Goal: Transaction & Acquisition: Purchase product/service

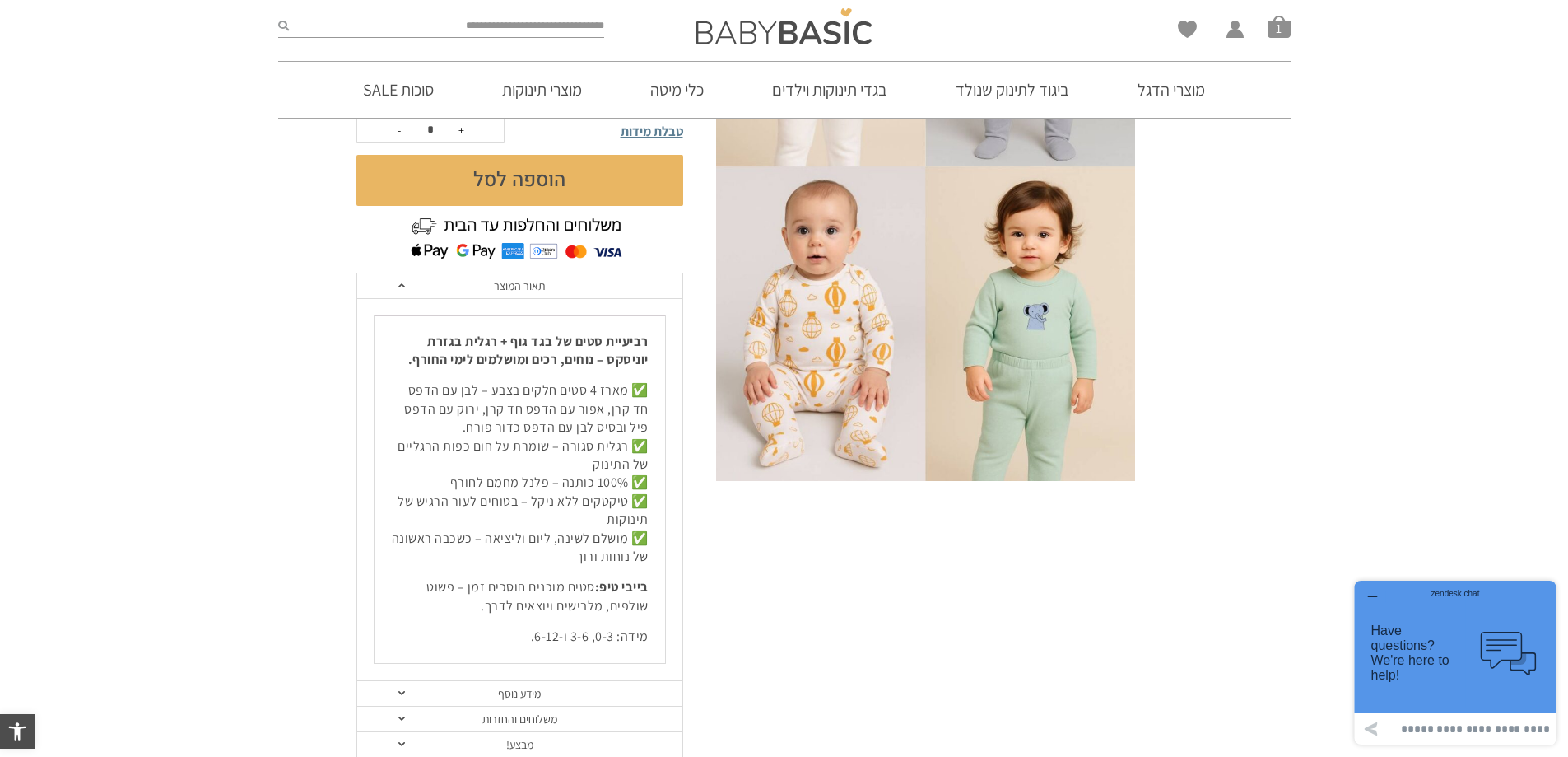
scroll to position [412, 0]
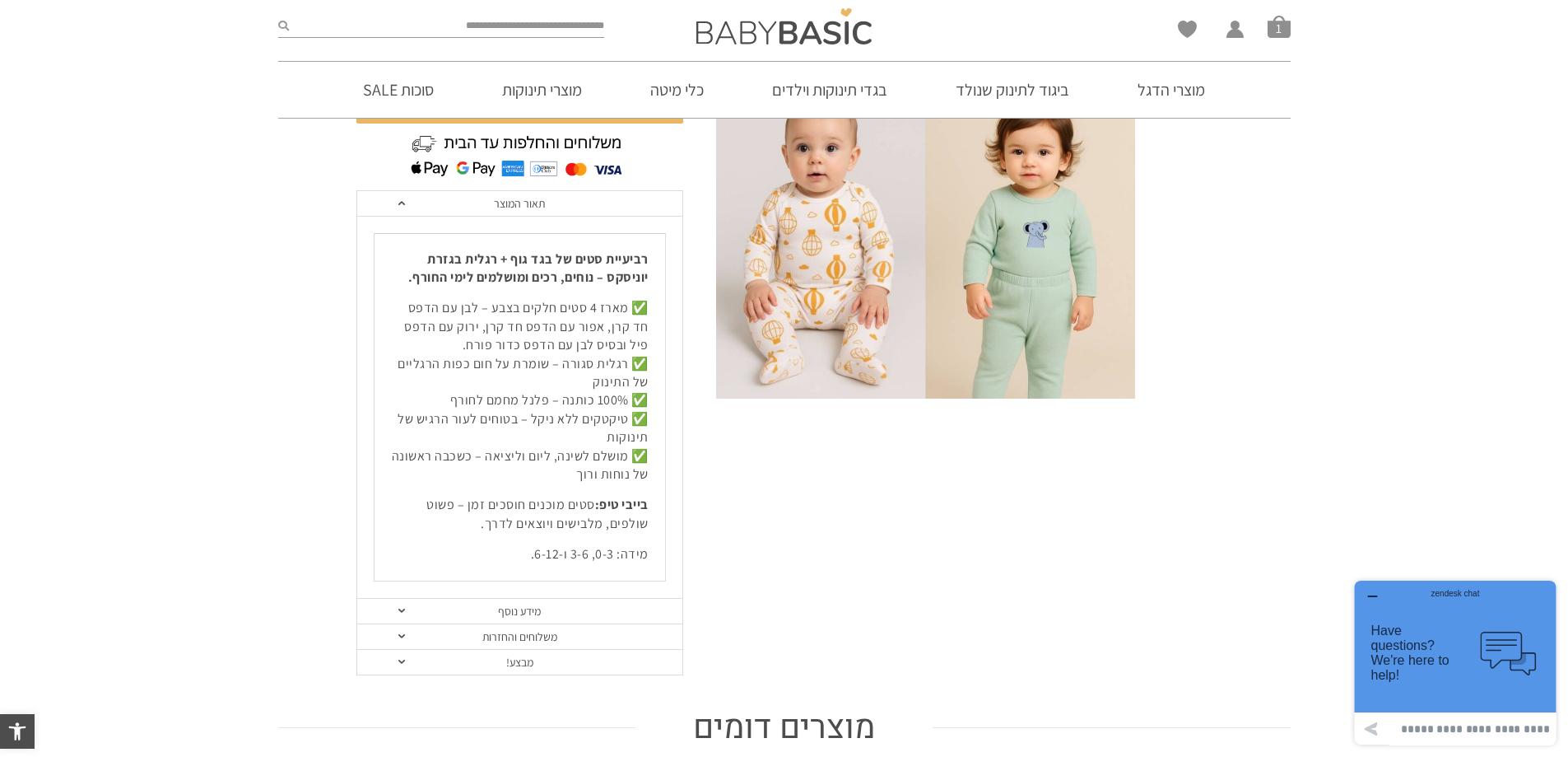
click at [541, 609] on link "מידע נוסף" at bounding box center [519, 611] width 325 height 26
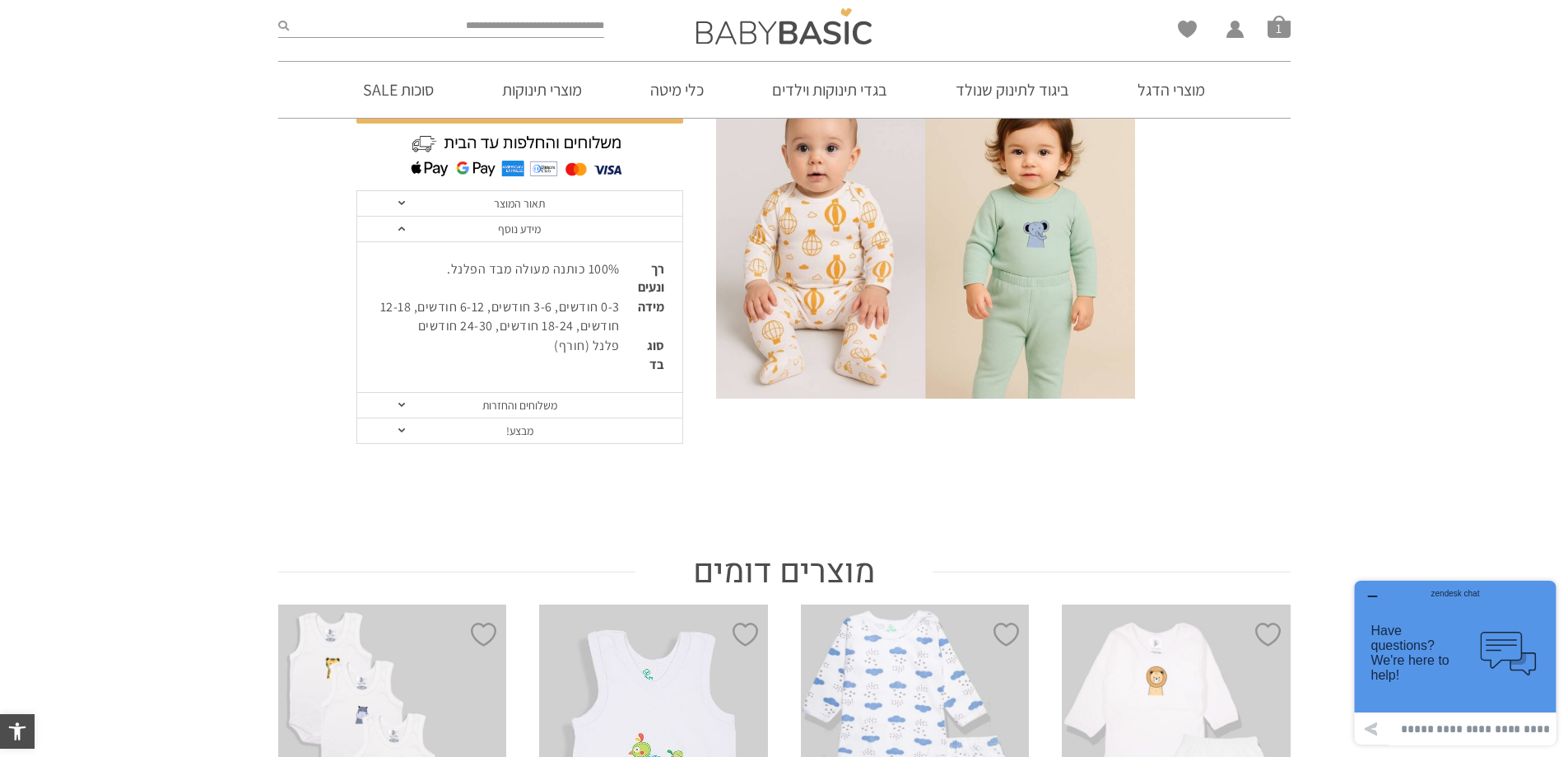
scroll to position [741, 0]
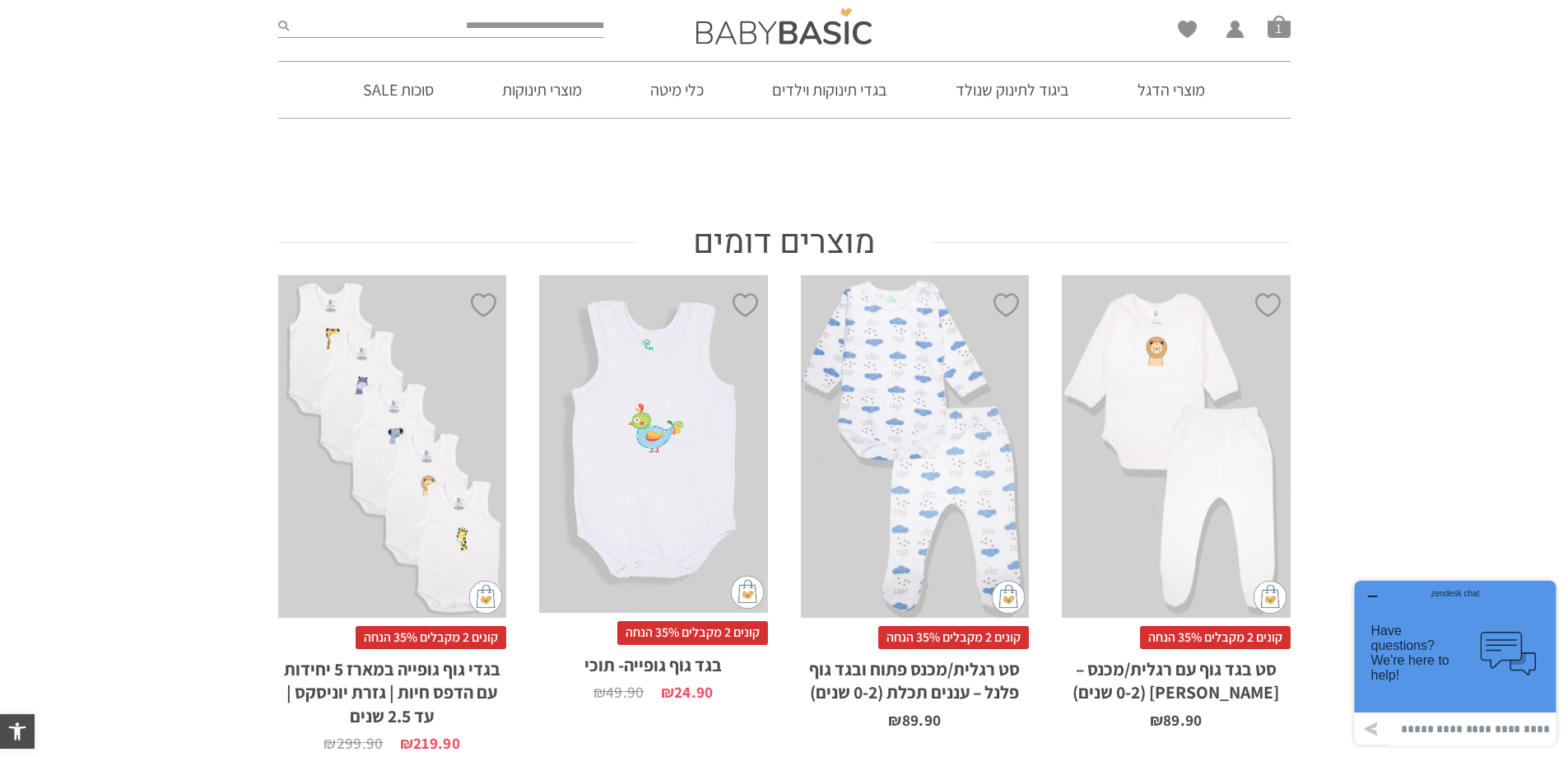
click at [1213, 634] on span "קונים 2 מקבלים 35% הנחה" at bounding box center [1215, 637] width 151 height 23
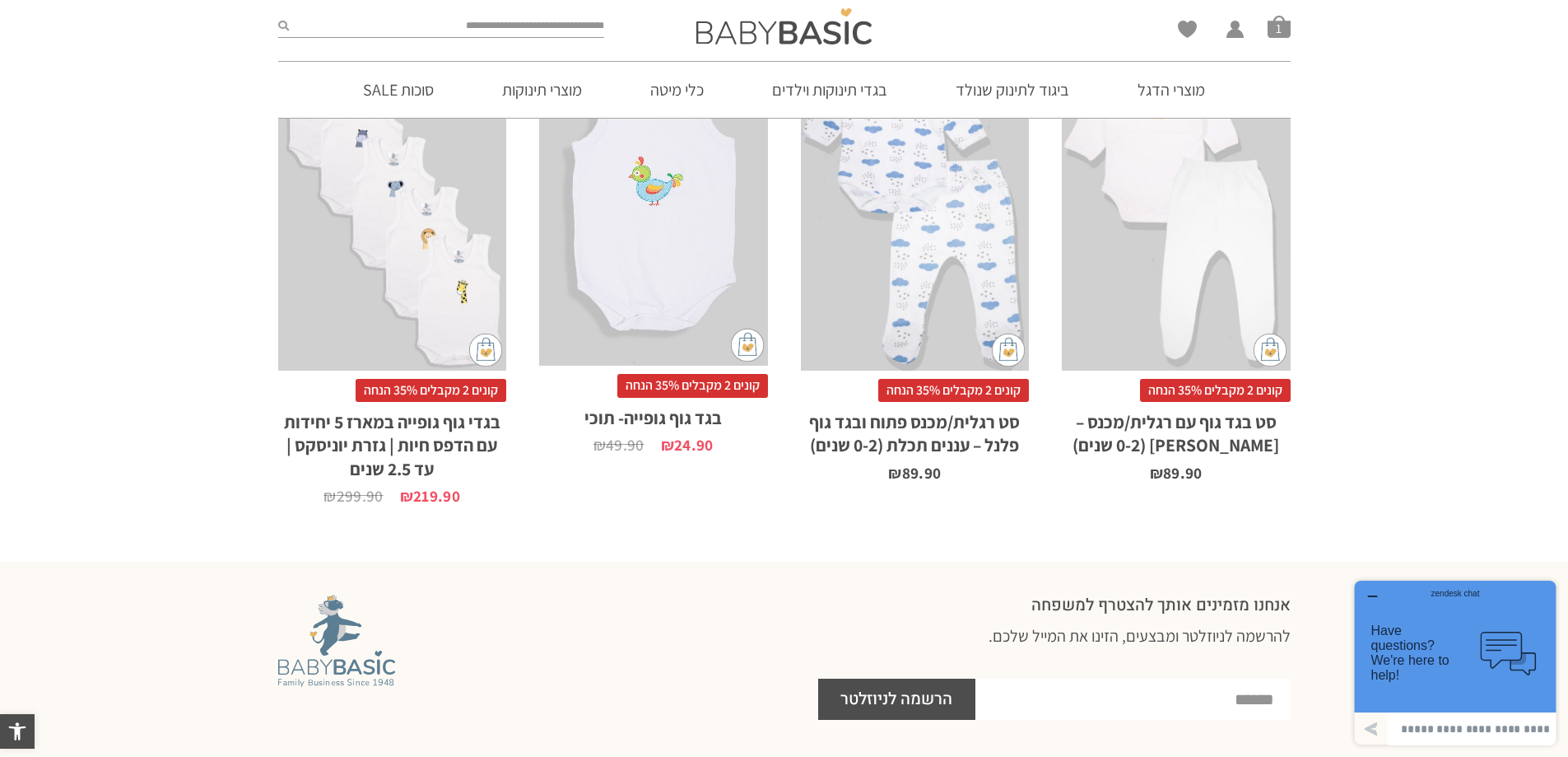
scroll to position [1152, 0]
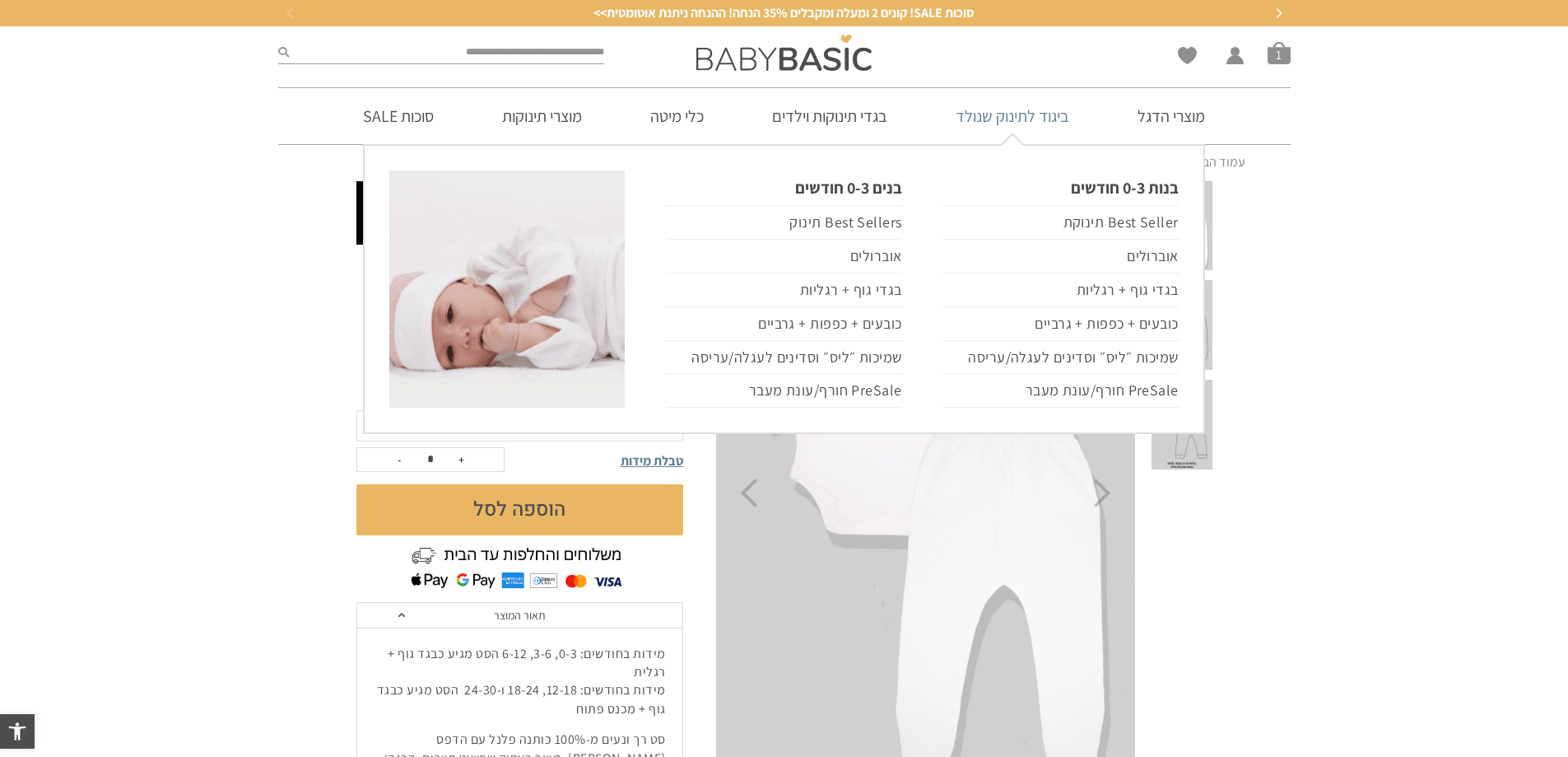
click at [1019, 120] on link "ביגוד לתינוק שנולד" at bounding box center [1012, 116] width 163 height 56
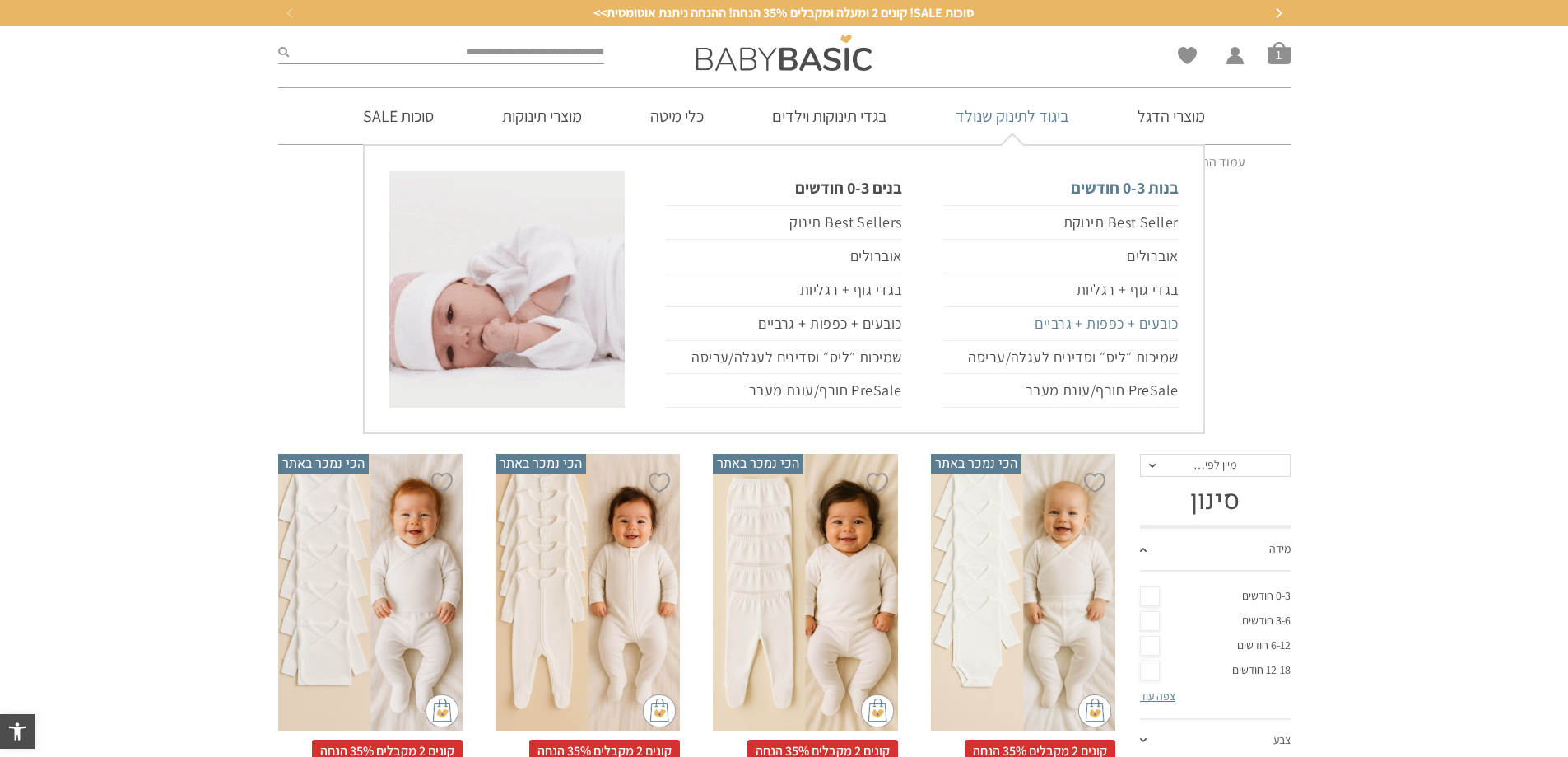
click at [1116, 324] on link "כובעים + כפפות + גרביים" at bounding box center [1060, 323] width 236 height 34
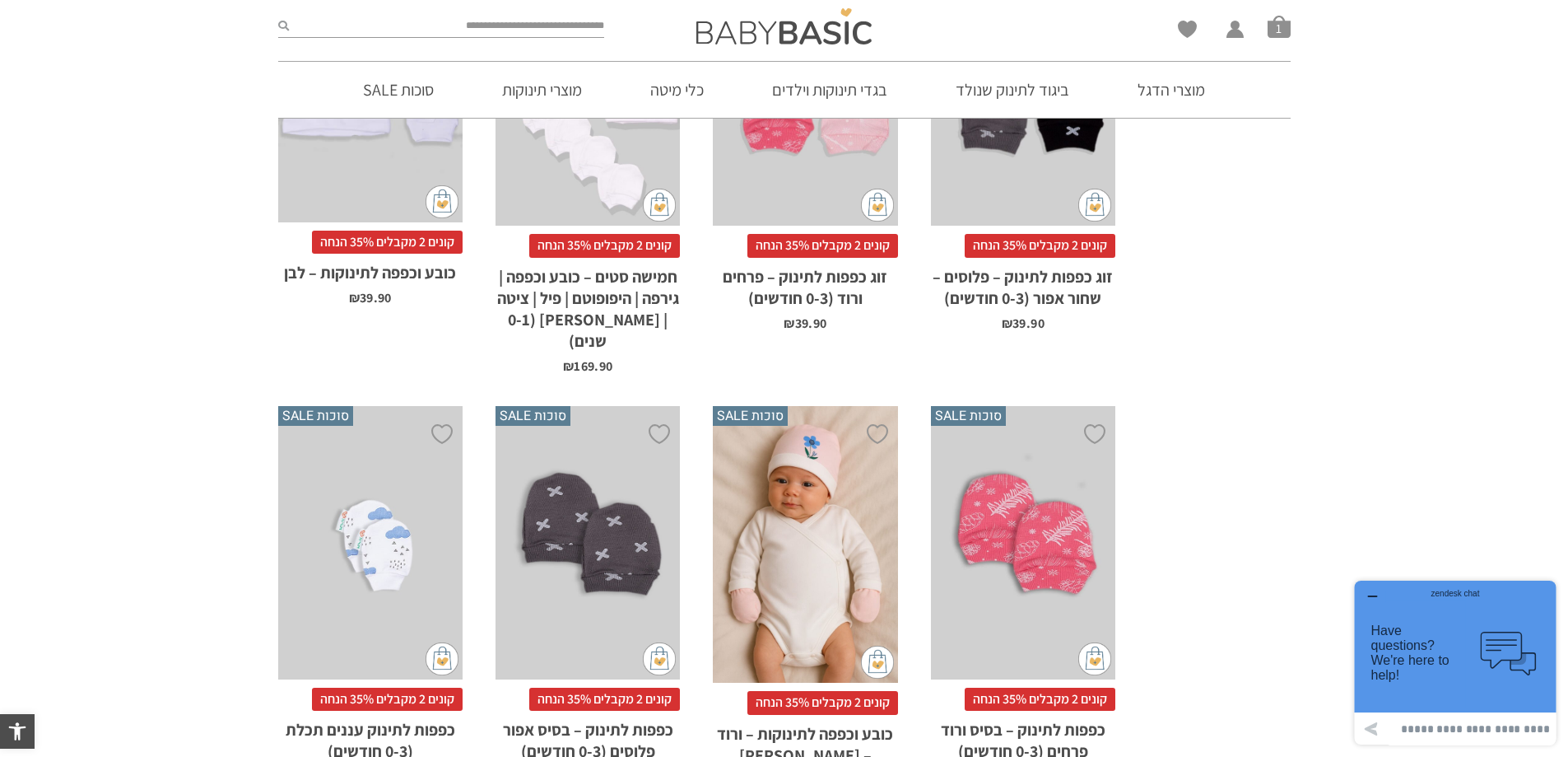
scroll to position [823, 0]
